Goal: Find specific page/section: Find specific page/section

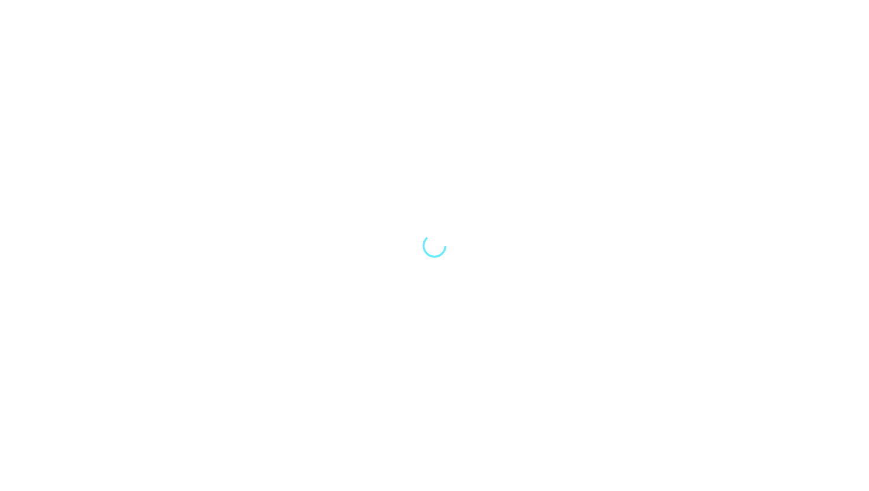
select select "Song"
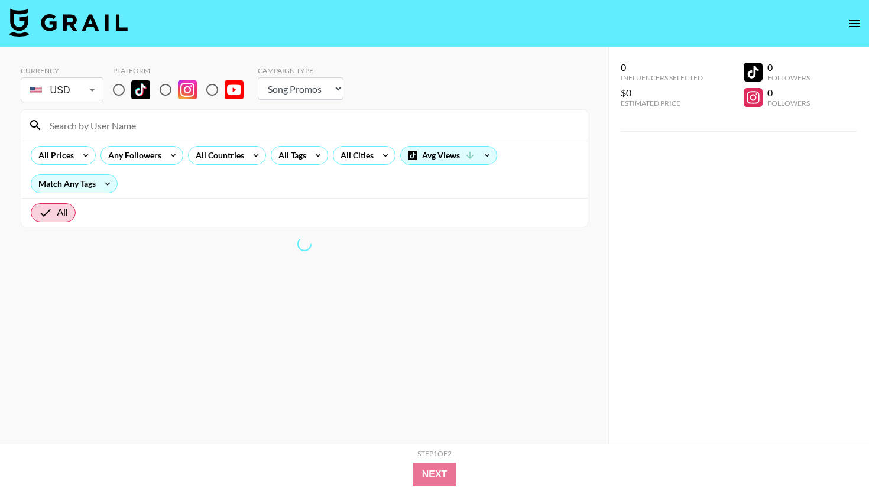
click at [151, 124] on input at bounding box center [312, 125] width 538 height 19
type input "e"
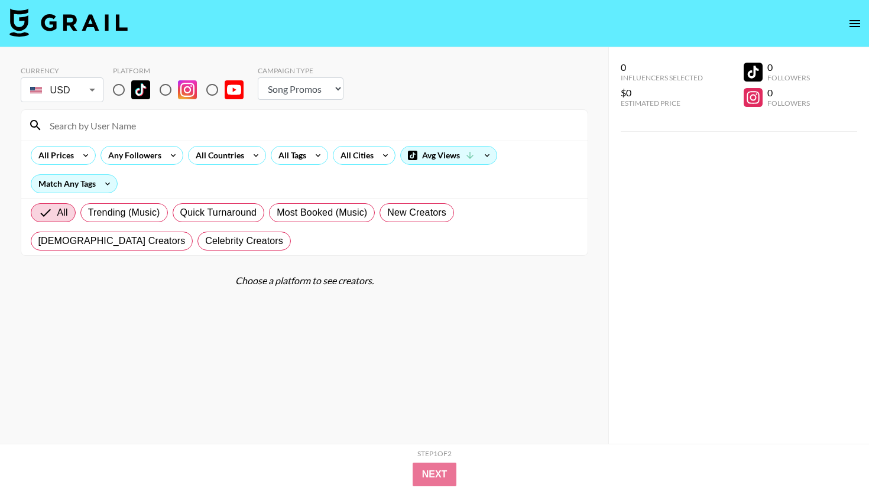
click at [115, 90] on input "radio" at bounding box center [118, 89] width 25 height 25
radio input "true"
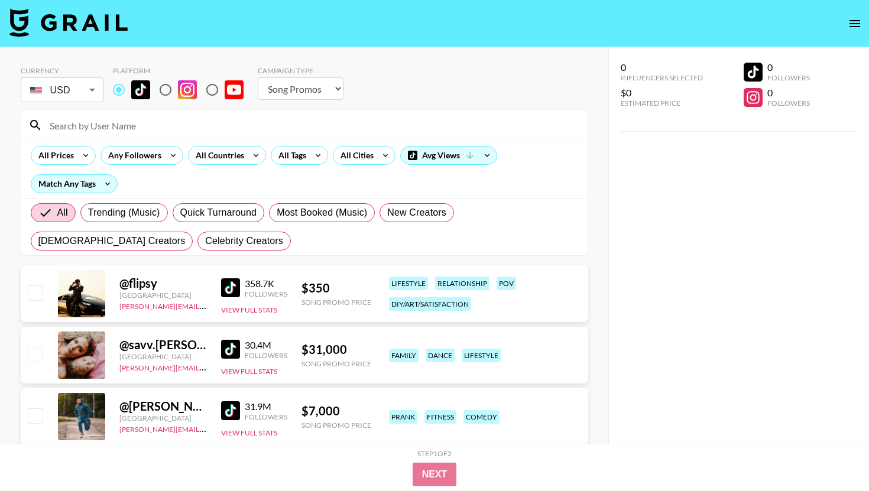
click at [105, 120] on input at bounding box center [312, 125] width 538 height 19
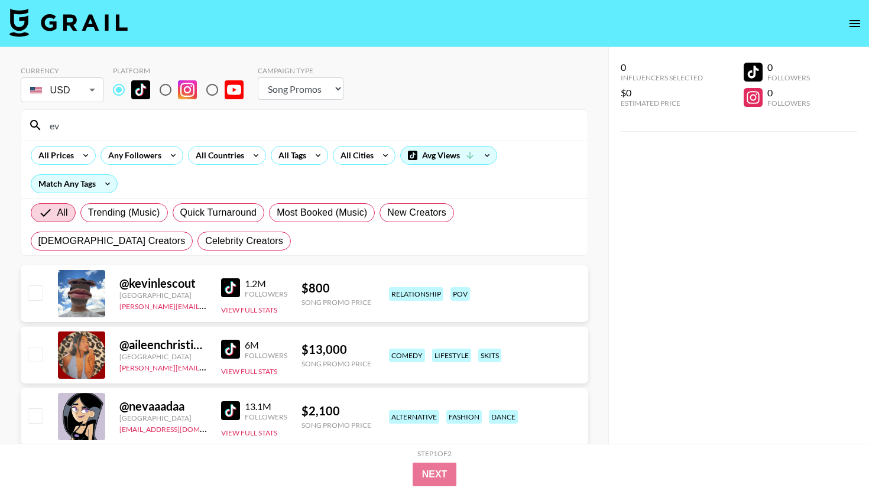
type input "e"
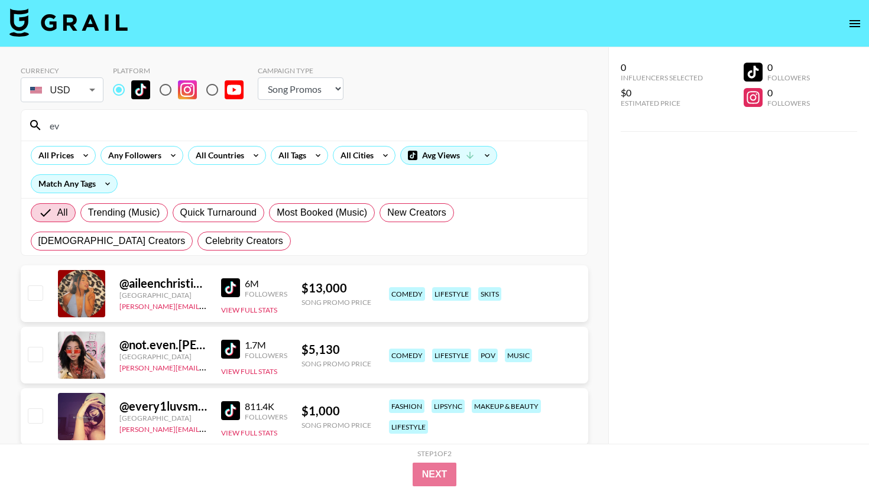
type input "e"
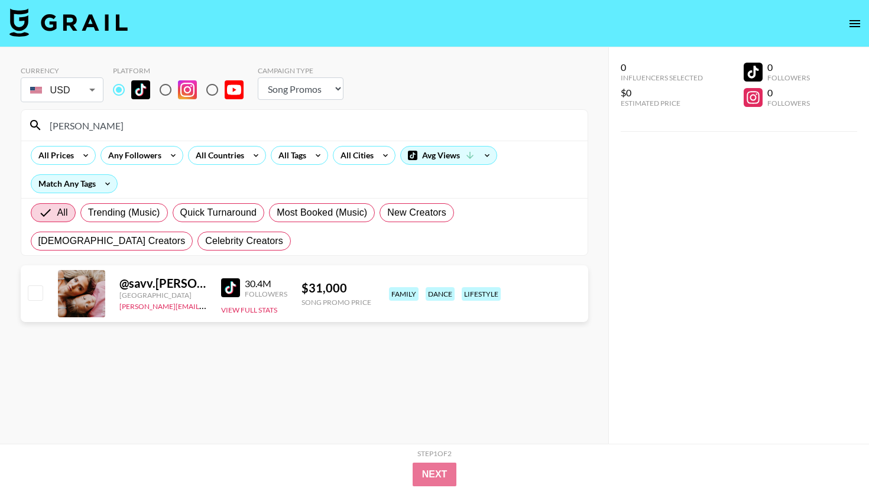
type input "[PERSON_NAME]"
click at [231, 286] on img at bounding box center [230, 287] width 19 height 19
click at [279, 128] on input "[PERSON_NAME]" at bounding box center [312, 125] width 538 height 19
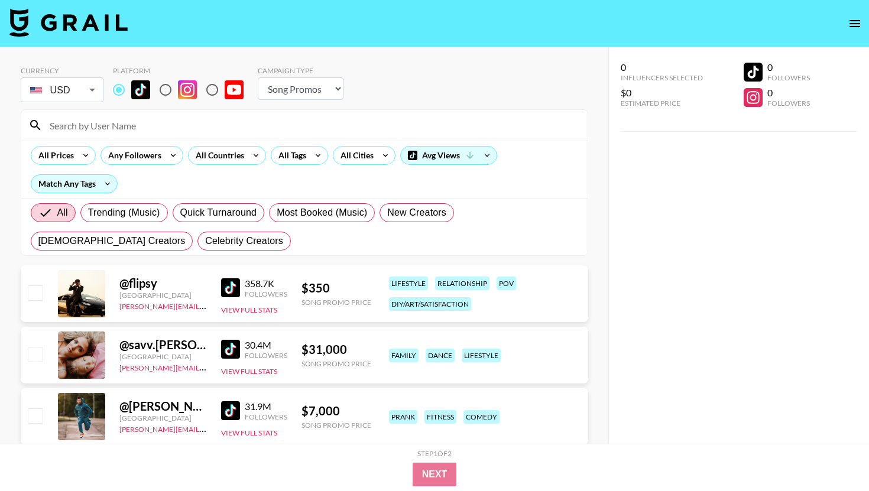
click at [271, 132] on input at bounding box center [312, 125] width 538 height 19
click at [365, 103] on div "Currency USD USD ​ Platform Campaign Type Choose Type... Song Promos Brand Prom…" at bounding box center [305, 85] width 568 height 38
